Goal: Find specific page/section: Find specific page/section

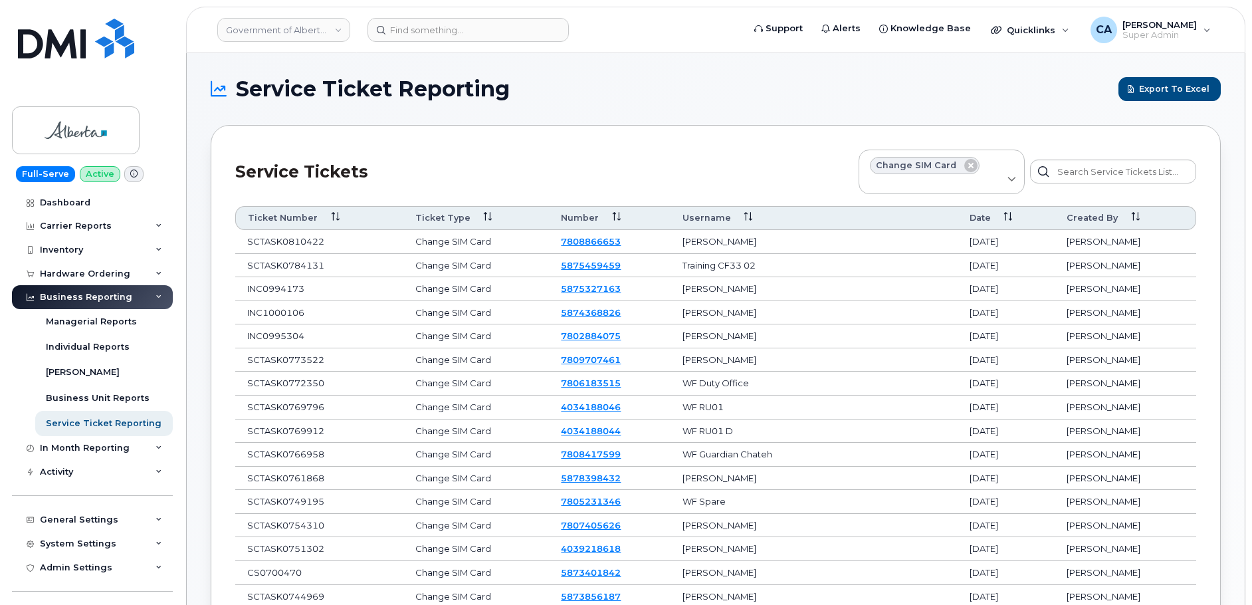
click at [282, 36] on link "Government of Alberta ([GEOGRAPHIC_DATA])" at bounding box center [283, 30] width 133 height 24
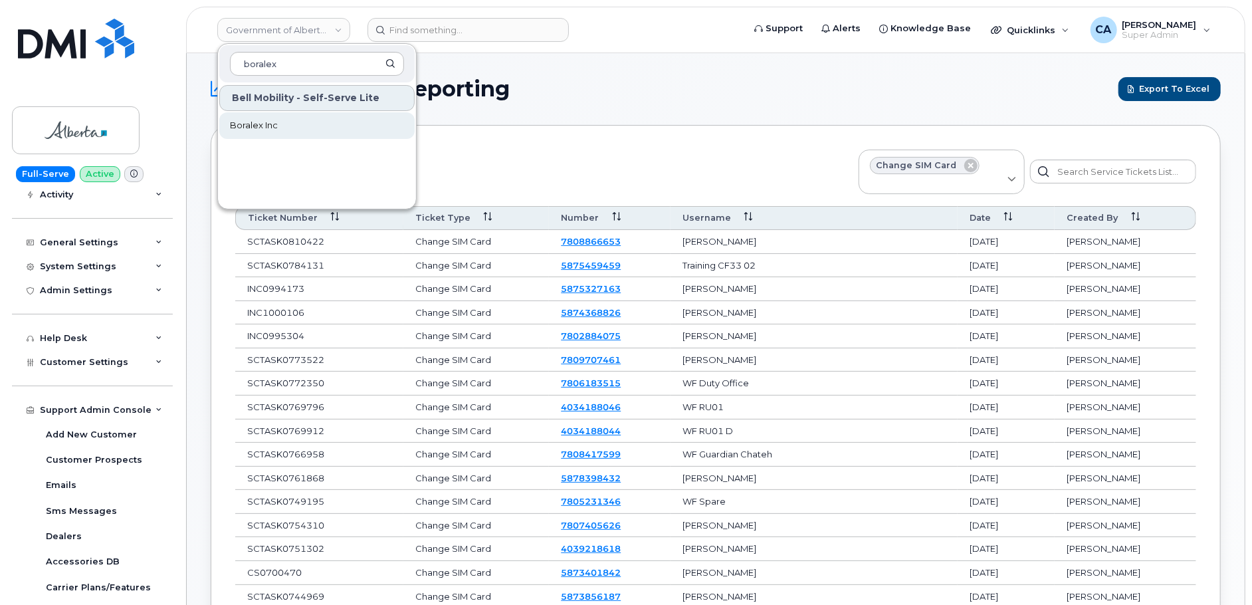
type input "boralex"
click at [286, 124] on link "Boralex Inc" at bounding box center [316, 125] width 195 height 27
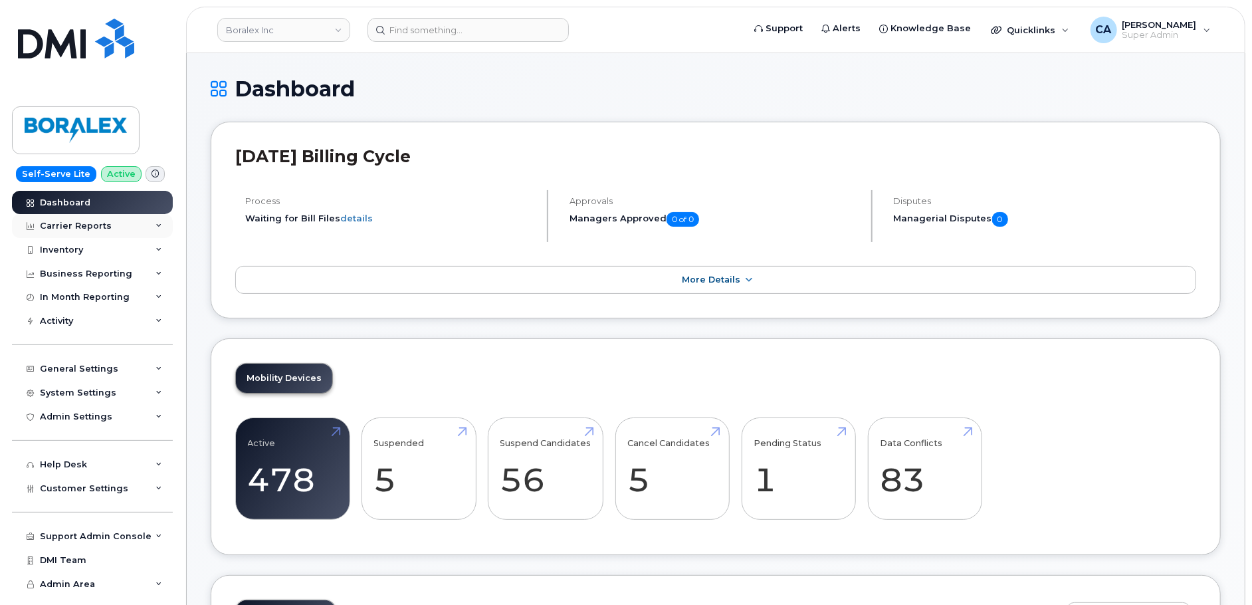
click at [86, 229] on div "Carrier Reports" at bounding box center [76, 226] width 72 height 11
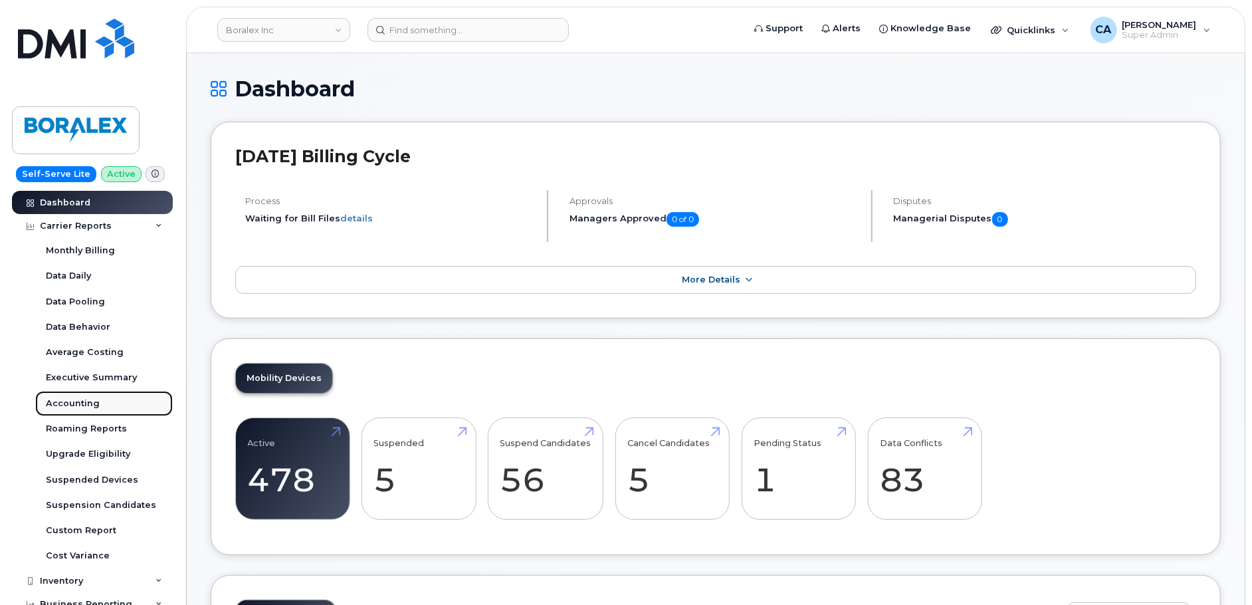
click at [70, 399] on div "Accounting" at bounding box center [73, 403] width 54 height 12
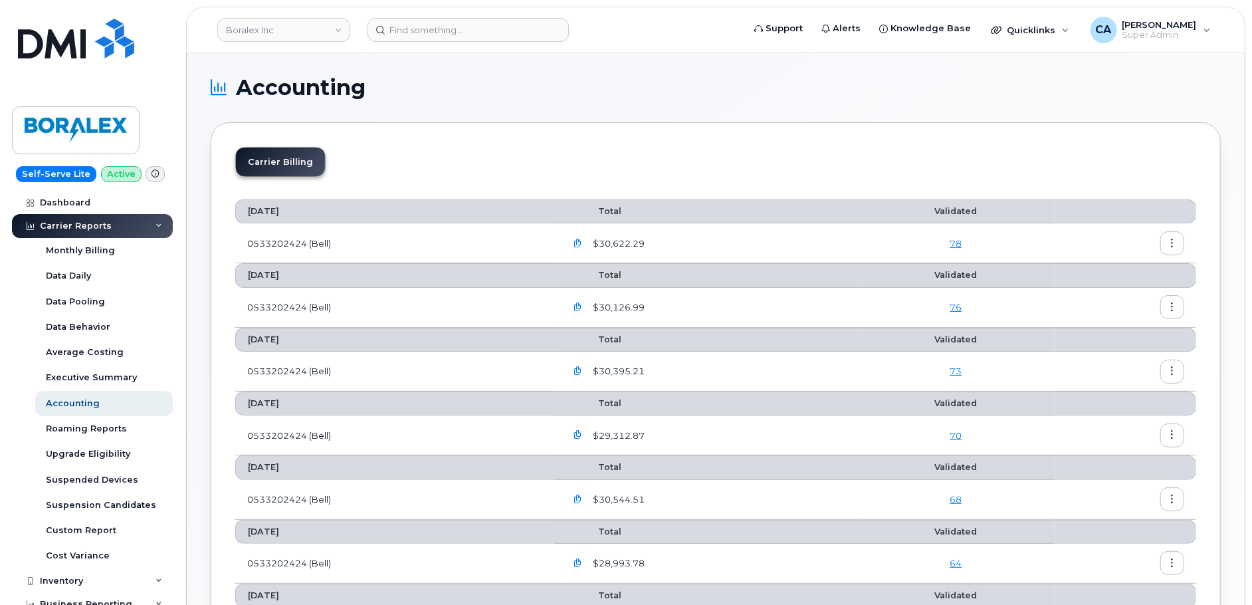
click at [580, 240] on icon "button" at bounding box center [578, 243] width 9 height 9
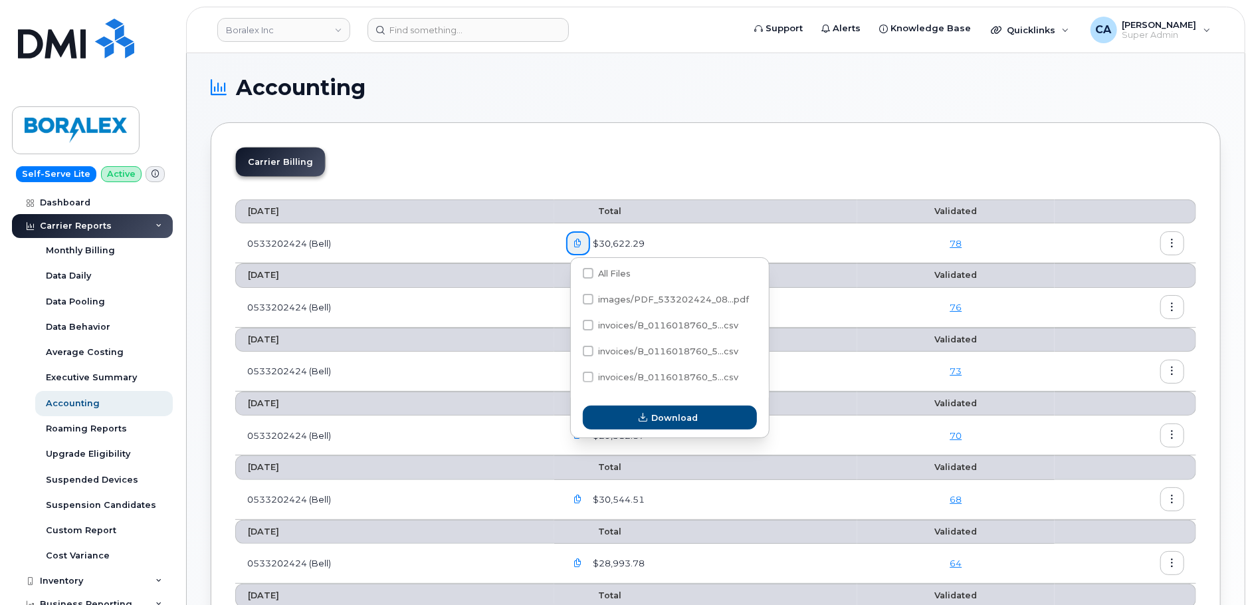
click at [545, 120] on section "Accounting Carrier Billing August 2025 Total Validated 0533202424 (Bell) $30,62…" at bounding box center [716, 563] width 1010 height 973
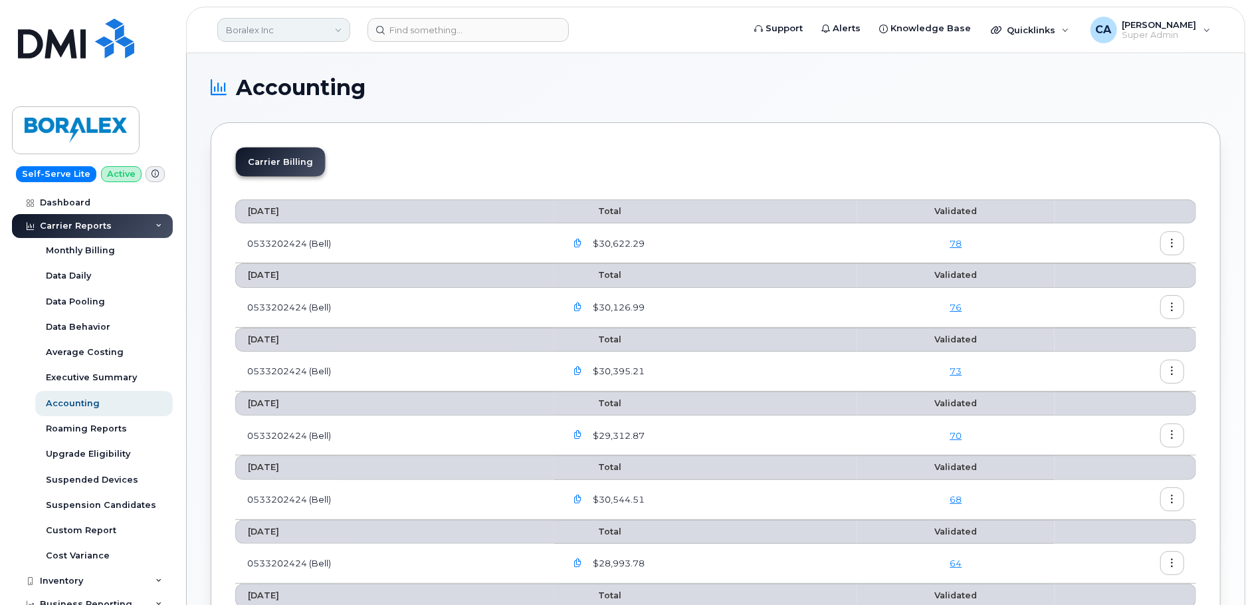
click at [243, 23] on link "Boralex Inc" at bounding box center [283, 30] width 133 height 24
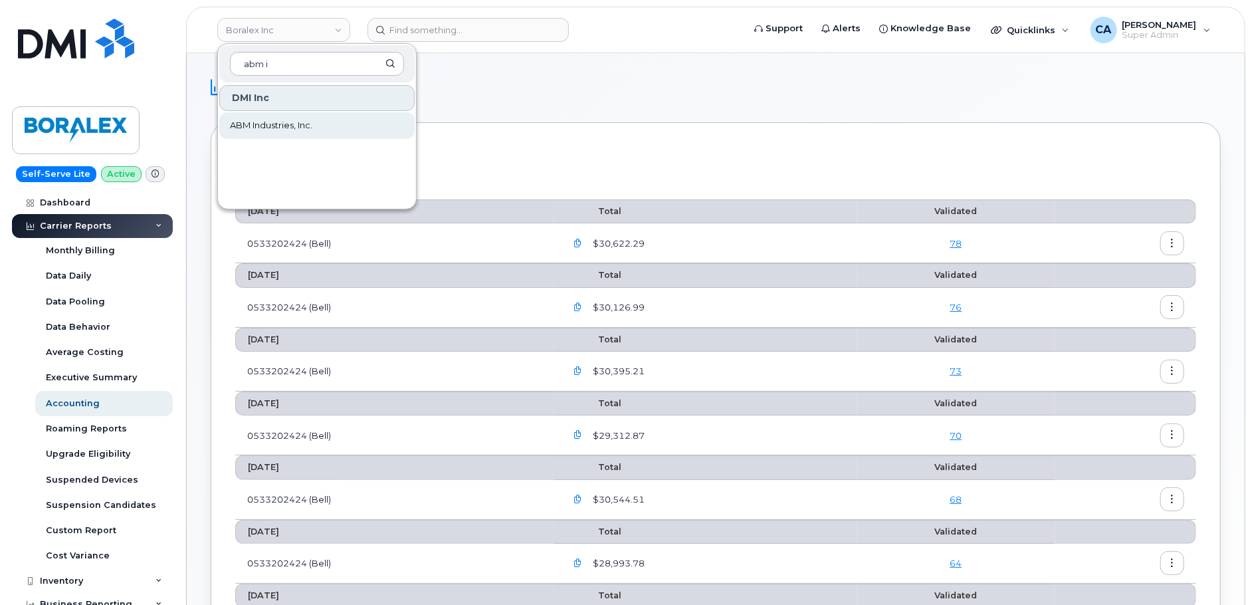
type input "abm i"
click at [256, 115] on link "ABM Industries, Inc." at bounding box center [316, 125] width 195 height 27
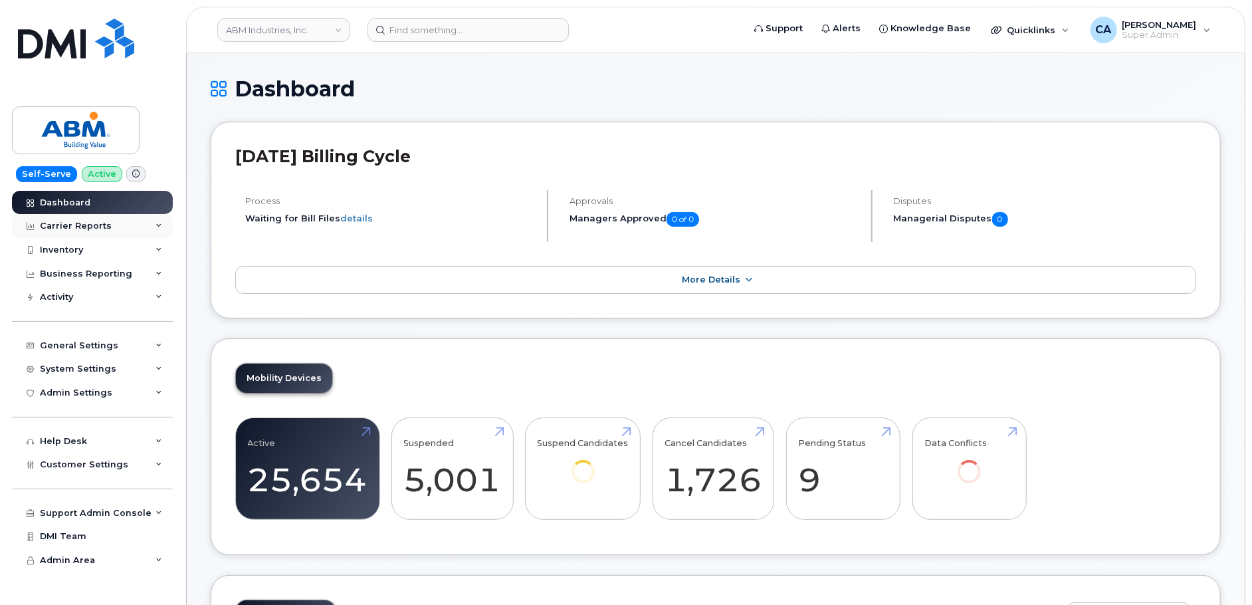
click at [94, 225] on div "Carrier Reports" at bounding box center [76, 226] width 72 height 11
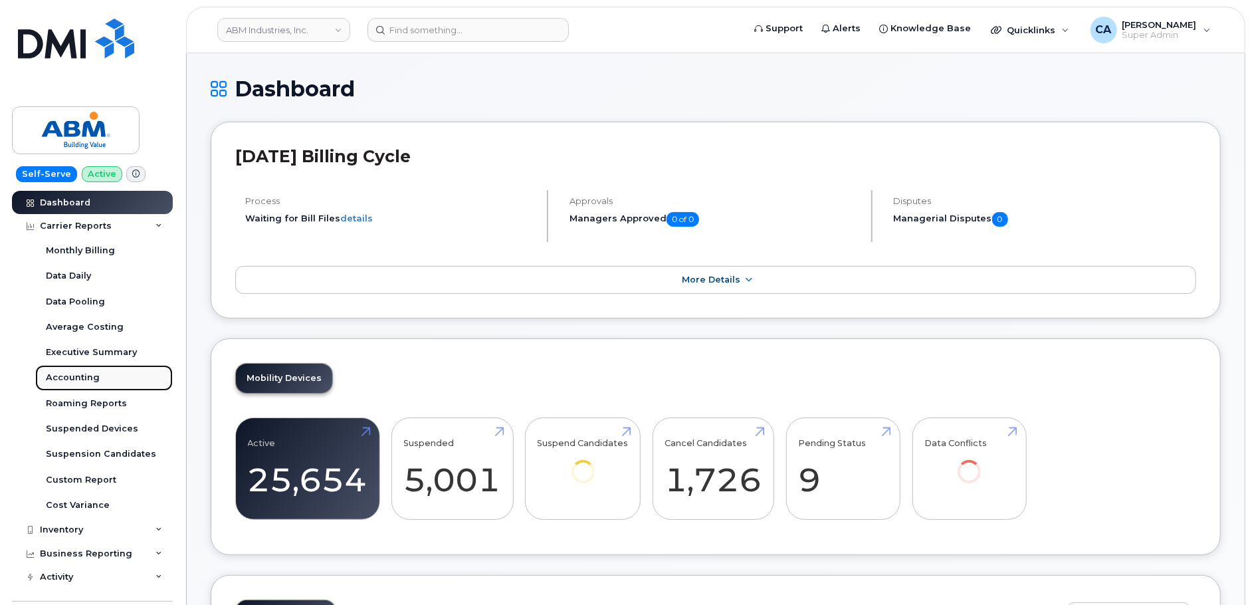
click at [69, 371] on div "Accounting" at bounding box center [73, 377] width 54 height 12
